Goal: Information Seeking & Learning: Learn about a topic

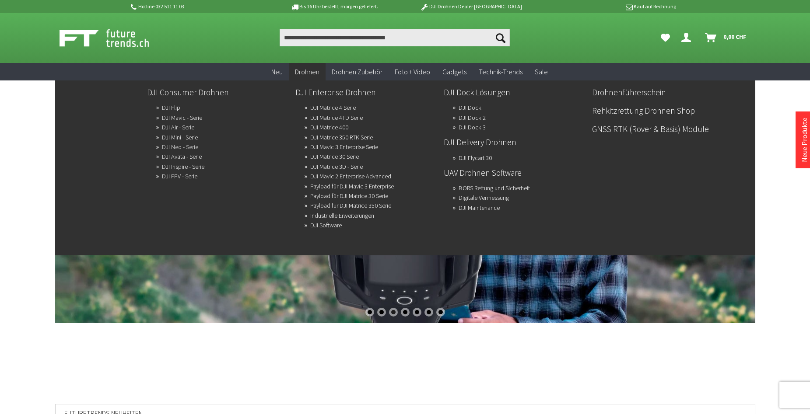
click at [169, 146] on link "DJI Neo - Serie" at bounding box center [180, 147] width 36 height 12
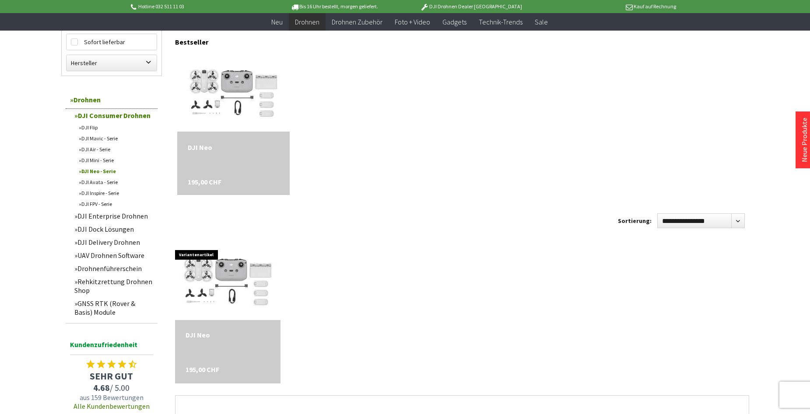
scroll to position [175, 0]
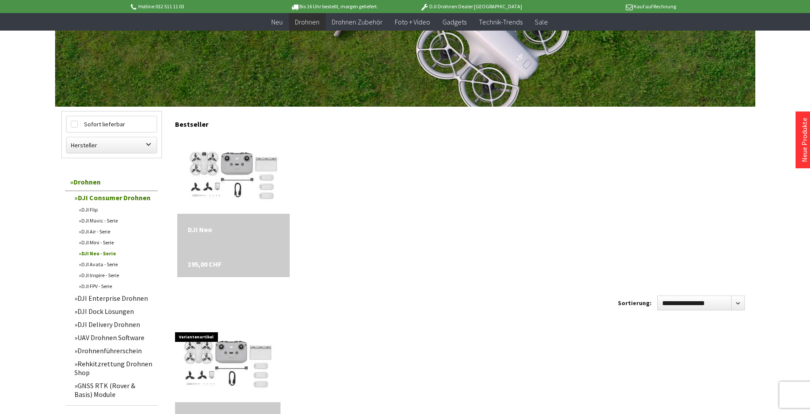
click at [97, 253] on link "DJI Neo - Serie" at bounding box center [115, 253] width 83 height 11
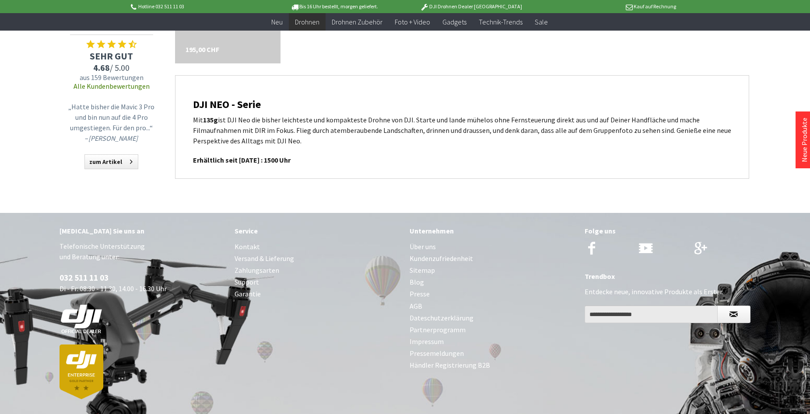
scroll to position [637, 0]
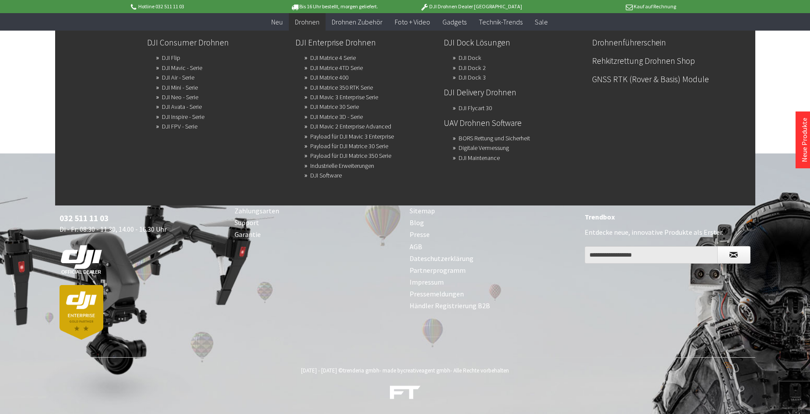
click at [306, 21] on span "Drohnen" at bounding box center [307, 22] width 25 height 9
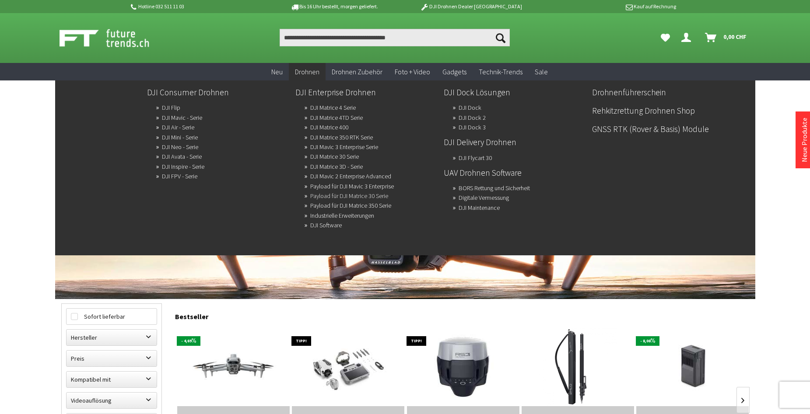
click at [334, 194] on link "Payload für DJI Matrice 30 Serie" at bounding box center [349, 196] width 78 height 12
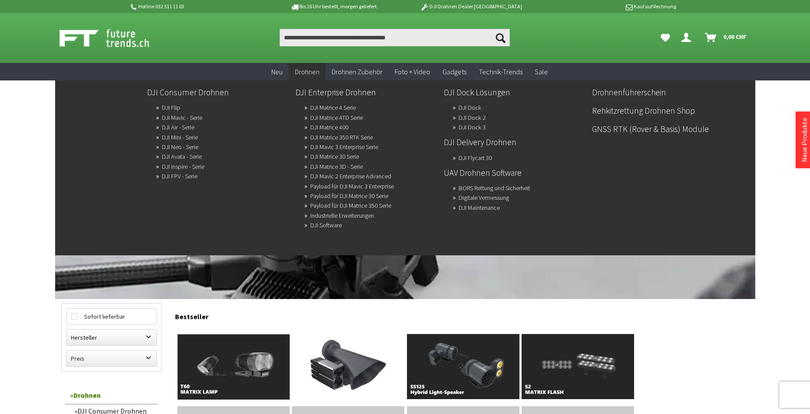
click at [305, 71] on span "Drohnen" at bounding box center [307, 71] width 25 height 9
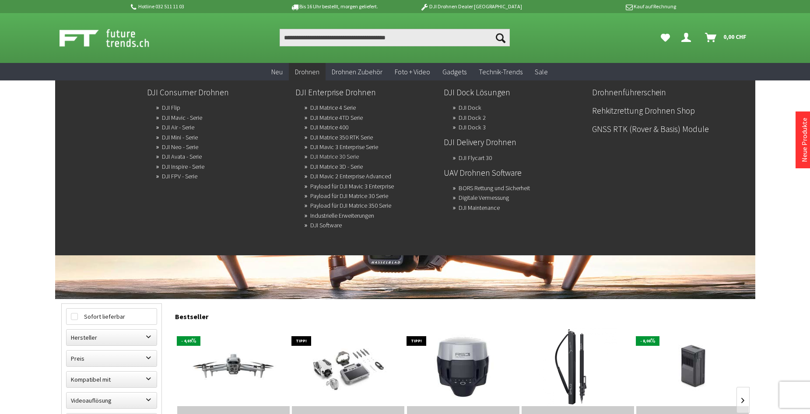
click at [327, 154] on link "DJI Matrice 30 Serie" at bounding box center [334, 157] width 49 height 12
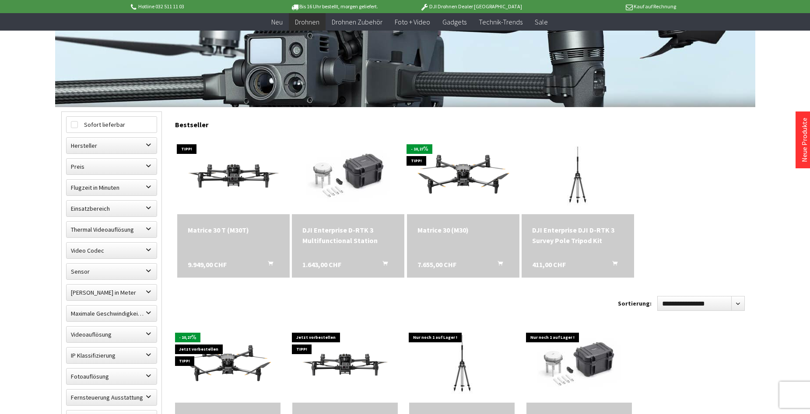
scroll to position [175, 0]
